Goal: Information Seeking & Learning: Find specific fact

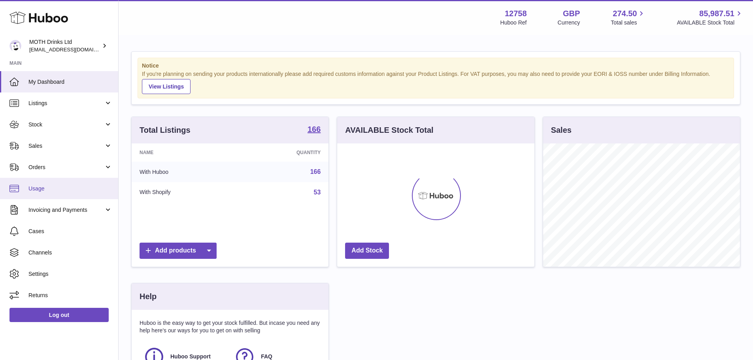
scroll to position [123, 197]
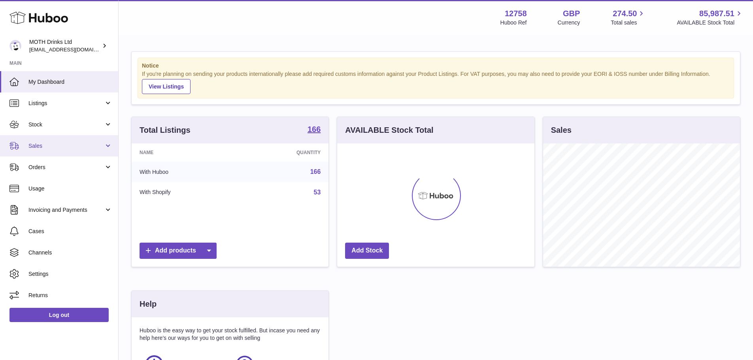
click at [35, 155] on link "Sales" at bounding box center [59, 145] width 118 height 21
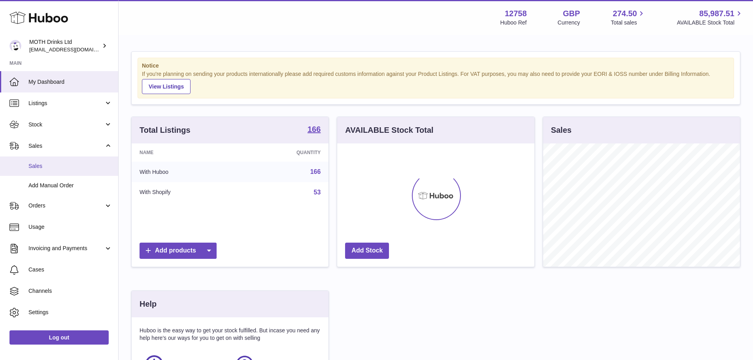
click at [51, 168] on span "Sales" at bounding box center [70, 167] width 84 height 8
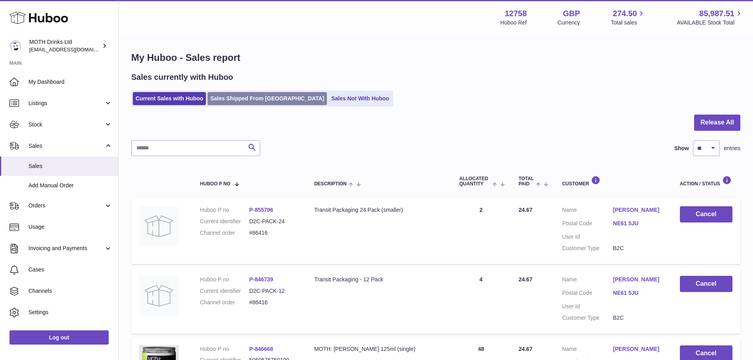
click at [276, 102] on link "Sales Shipped From Huboo" at bounding box center [267, 98] width 119 height 13
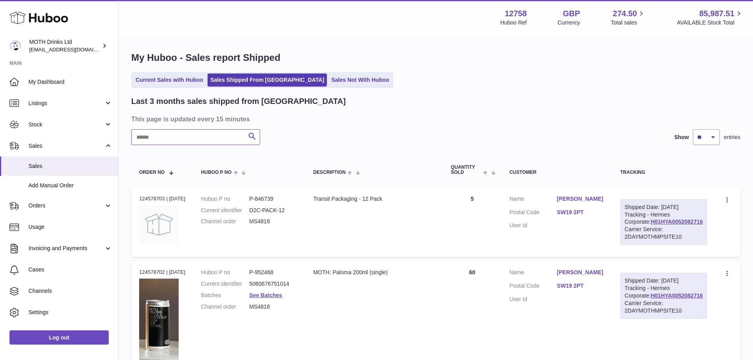
paste input "******"
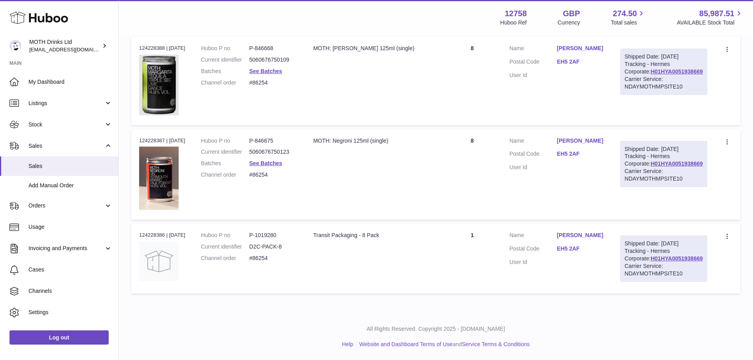
scroll to position [237, 0]
type input "******"
click at [656, 167] on link "H01HYA0051938669" at bounding box center [677, 164] width 52 height 6
drag, startPoint x: 577, startPoint y: 165, endPoint x: 600, endPoint y: 163, distance: 23.0
click at [600, 163] on dl "Customer Name [PERSON_NAME] Postal Code EH5 2AF User Id" at bounding box center [557, 156] width 95 height 38
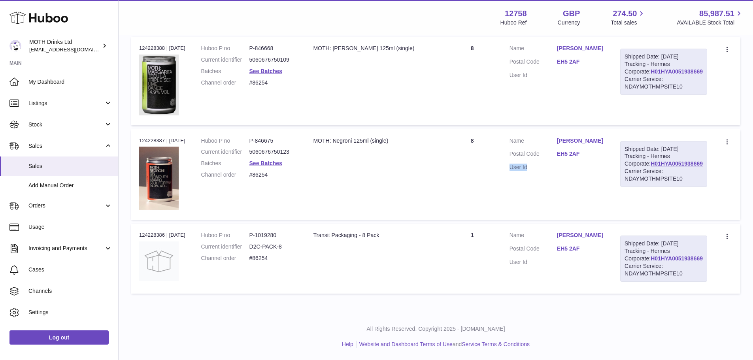
click at [600, 163] on dl "Customer Name [PERSON_NAME] Postal Code EH5 2AF User Id" at bounding box center [557, 156] width 95 height 38
drag, startPoint x: 577, startPoint y: 161, endPoint x: 598, endPoint y: 161, distance: 20.6
click at [598, 160] on dd "EH5 2AF" at bounding box center [580, 154] width 47 height 9
copy link "EH5 2AF"
click at [155, 143] on div "Order no 124228387 | [DATE]" at bounding box center [162, 140] width 46 height 7
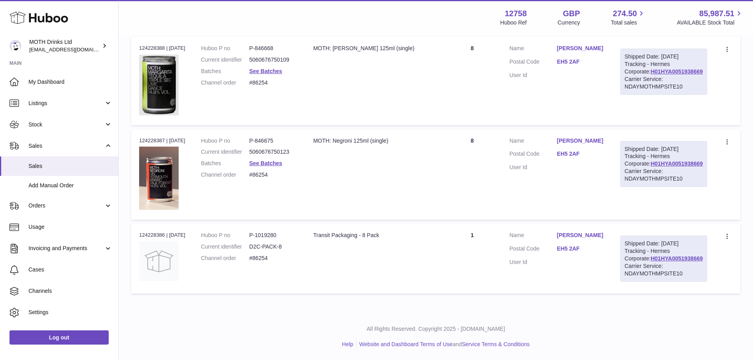
click at [155, 143] on div "Order no 124228387 | [DATE]" at bounding box center [162, 140] width 46 height 7
copy div "124228387"
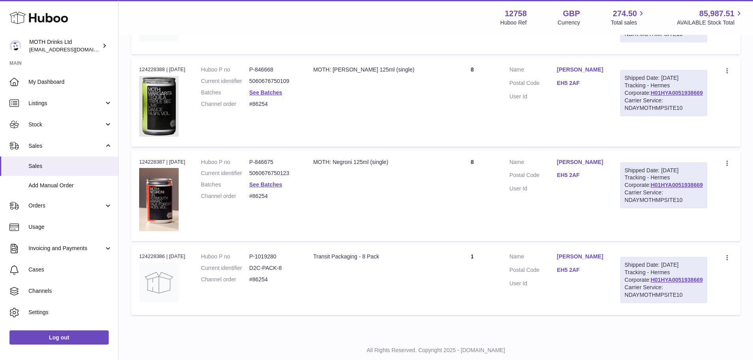
scroll to position [158, 0]
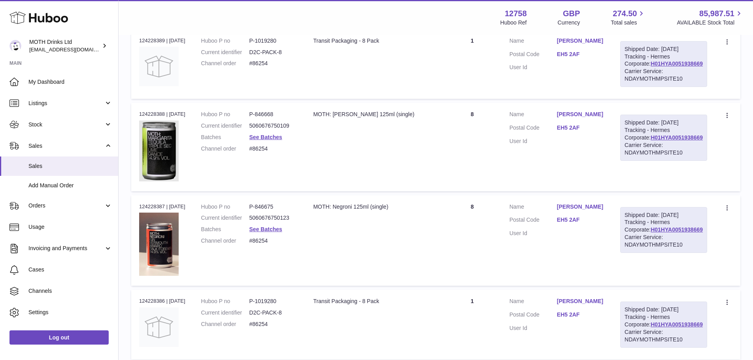
click at [268, 124] on td "Huboo P no P-846668 Current identifier 5060676750109 Batches See Batches Channe…" at bounding box center [249, 147] width 112 height 88
copy dd "846668"
click at [277, 211] on dd "P-846675" at bounding box center [273, 207] width 48 height 8
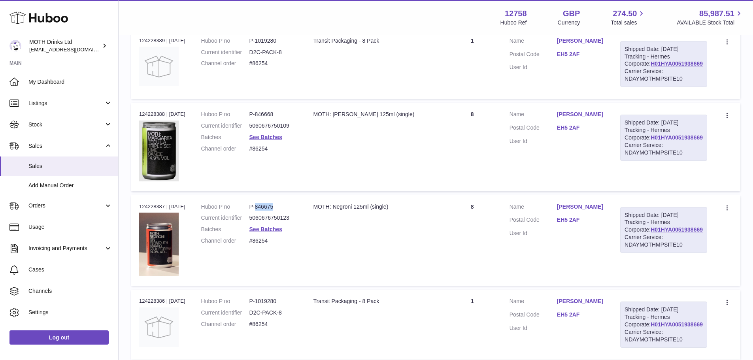
copy dd "846675"
